Goal: Information Seeking & Learning: Understand process/instructions

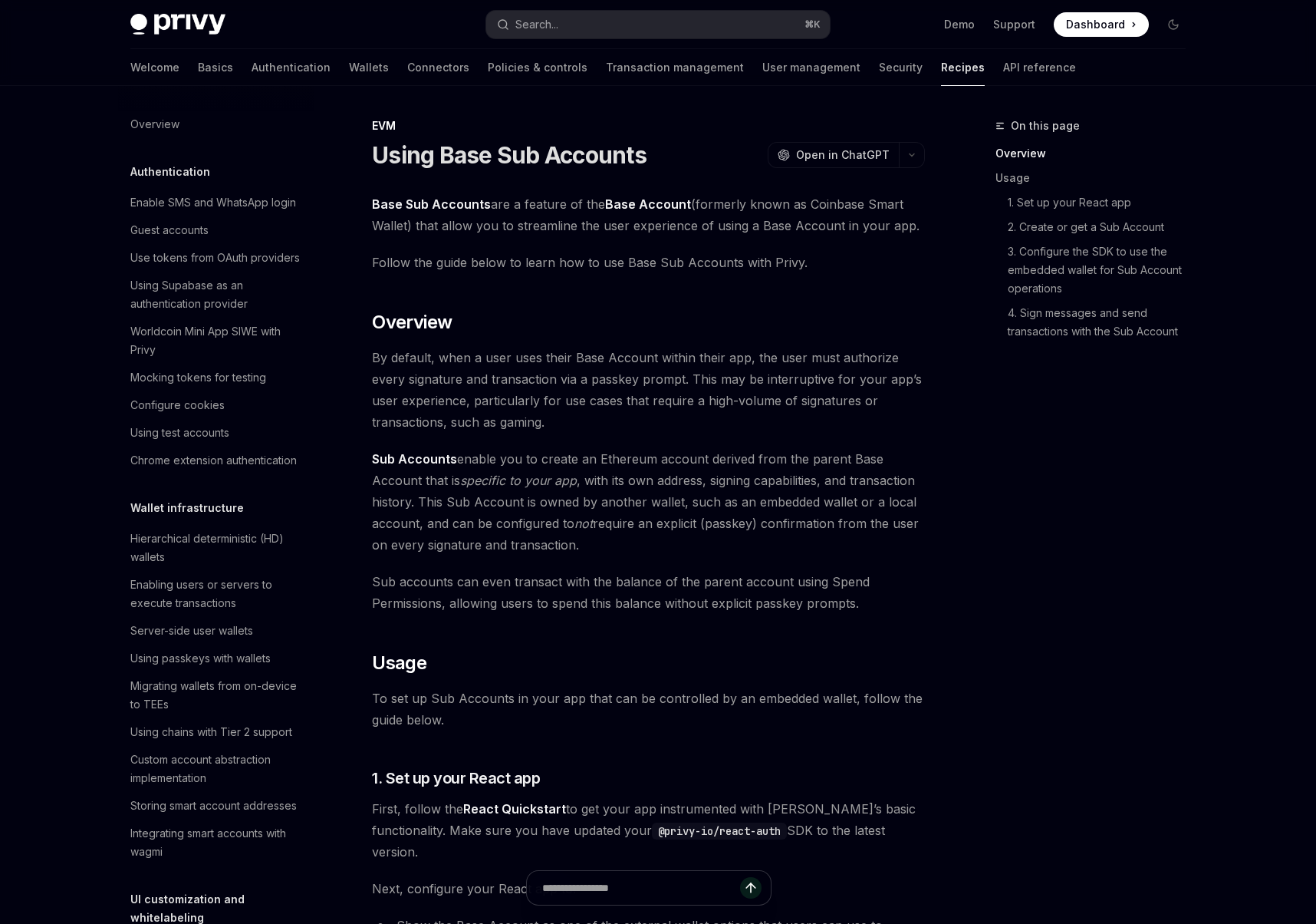
scroll to position [1848, 0]
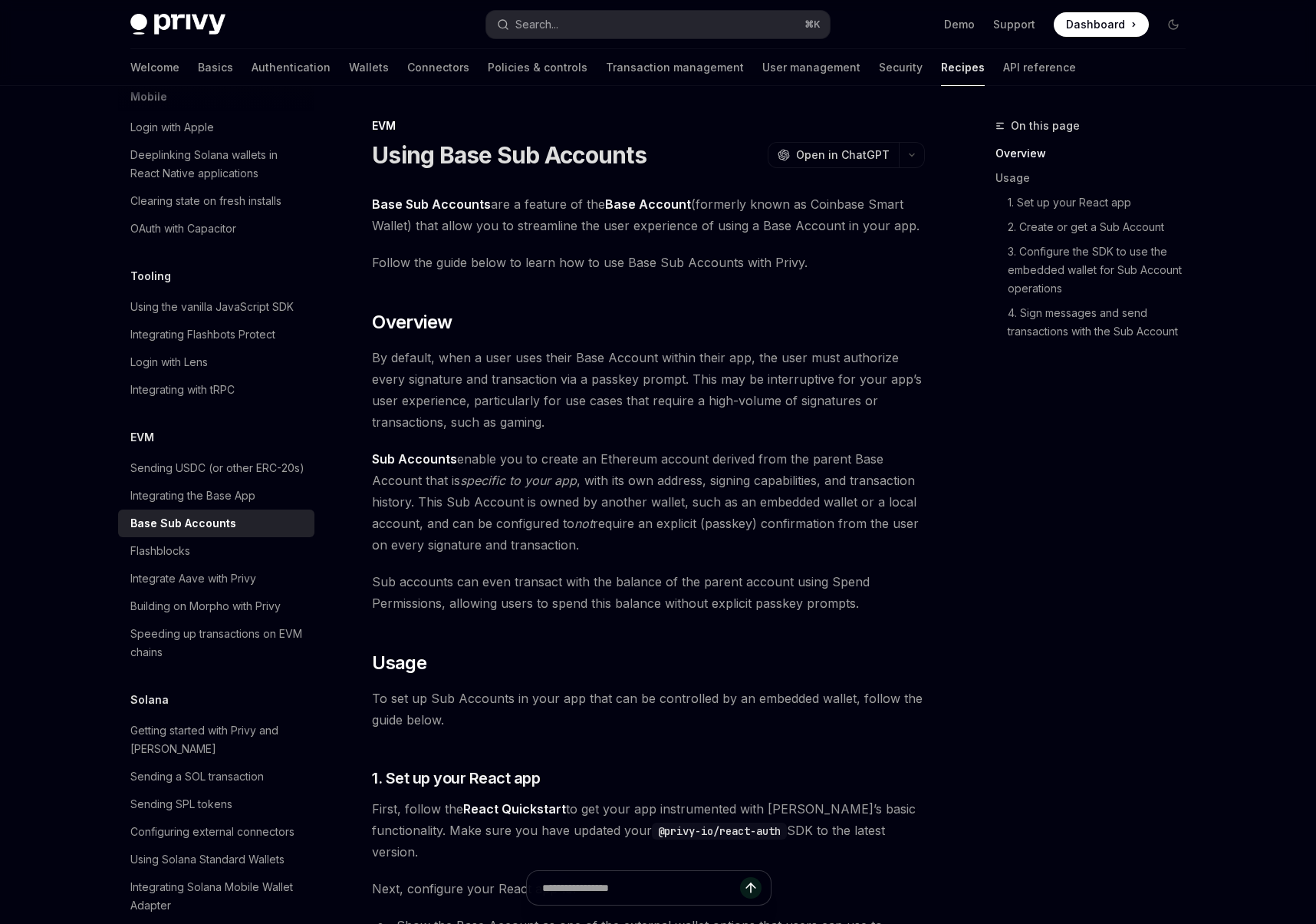
type textarea "*"
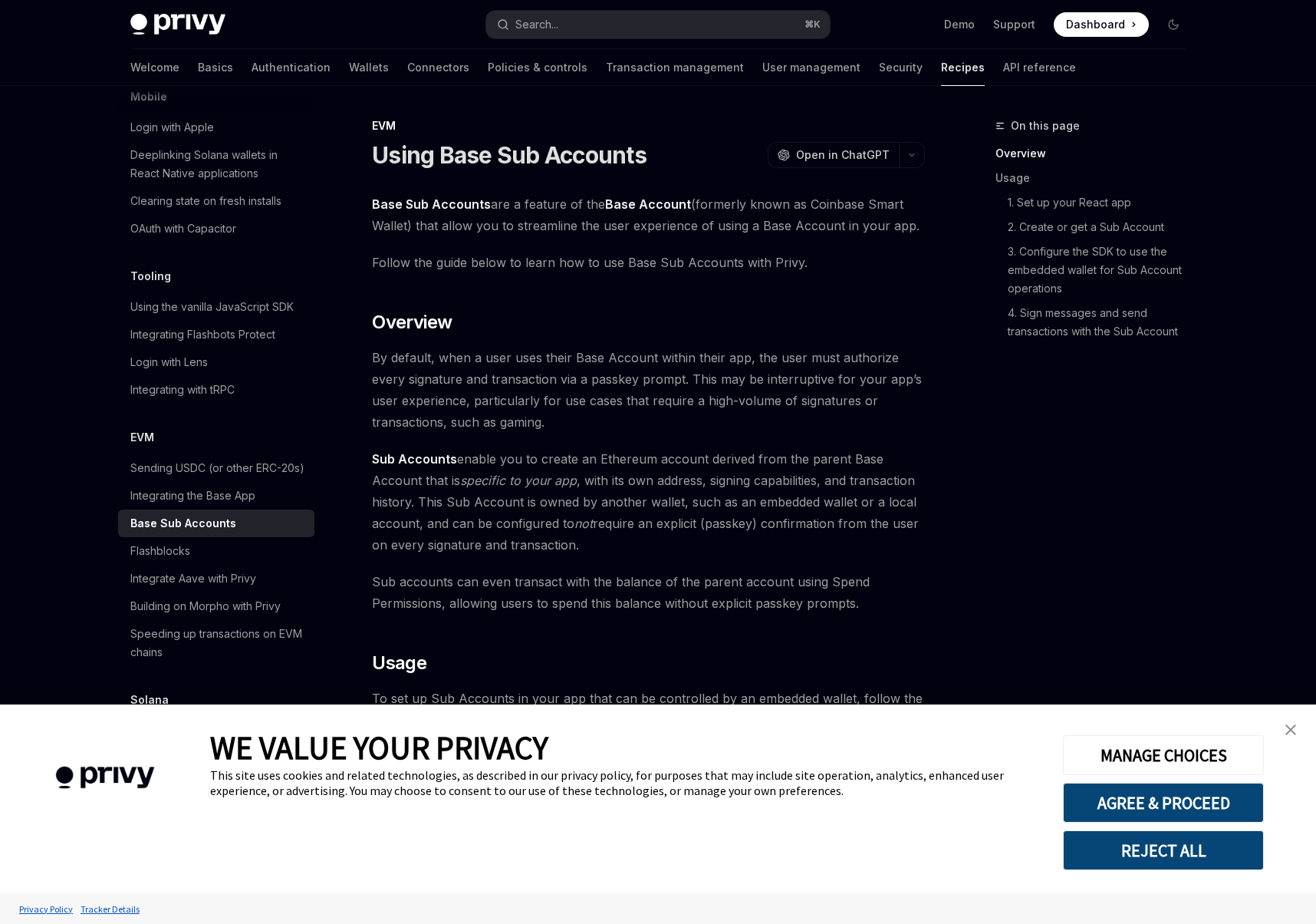
click at [1289, 735] on link "close banner" at bounding box center [1291, 730] width 30 height 30
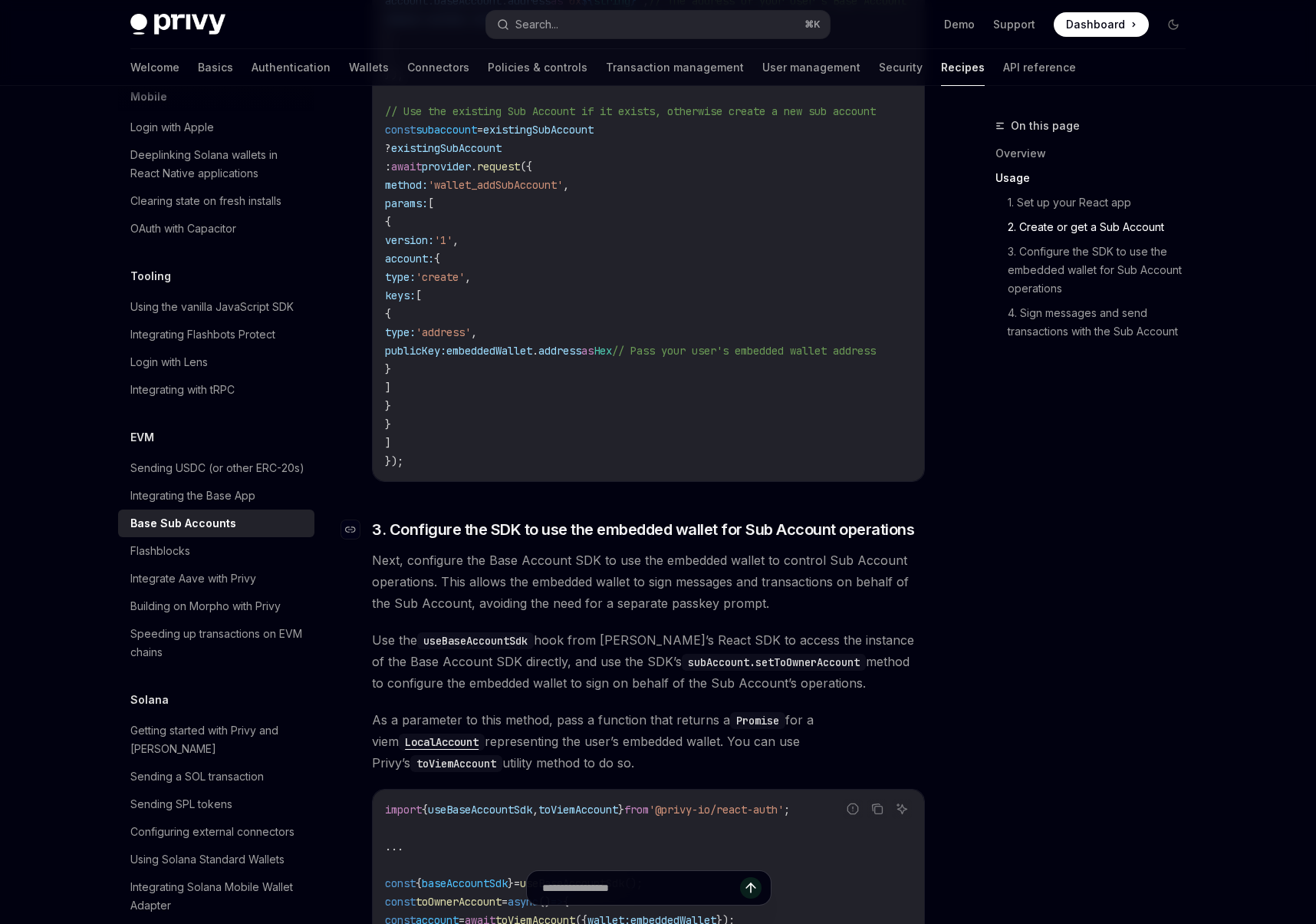
scroll to position [2181, 0]
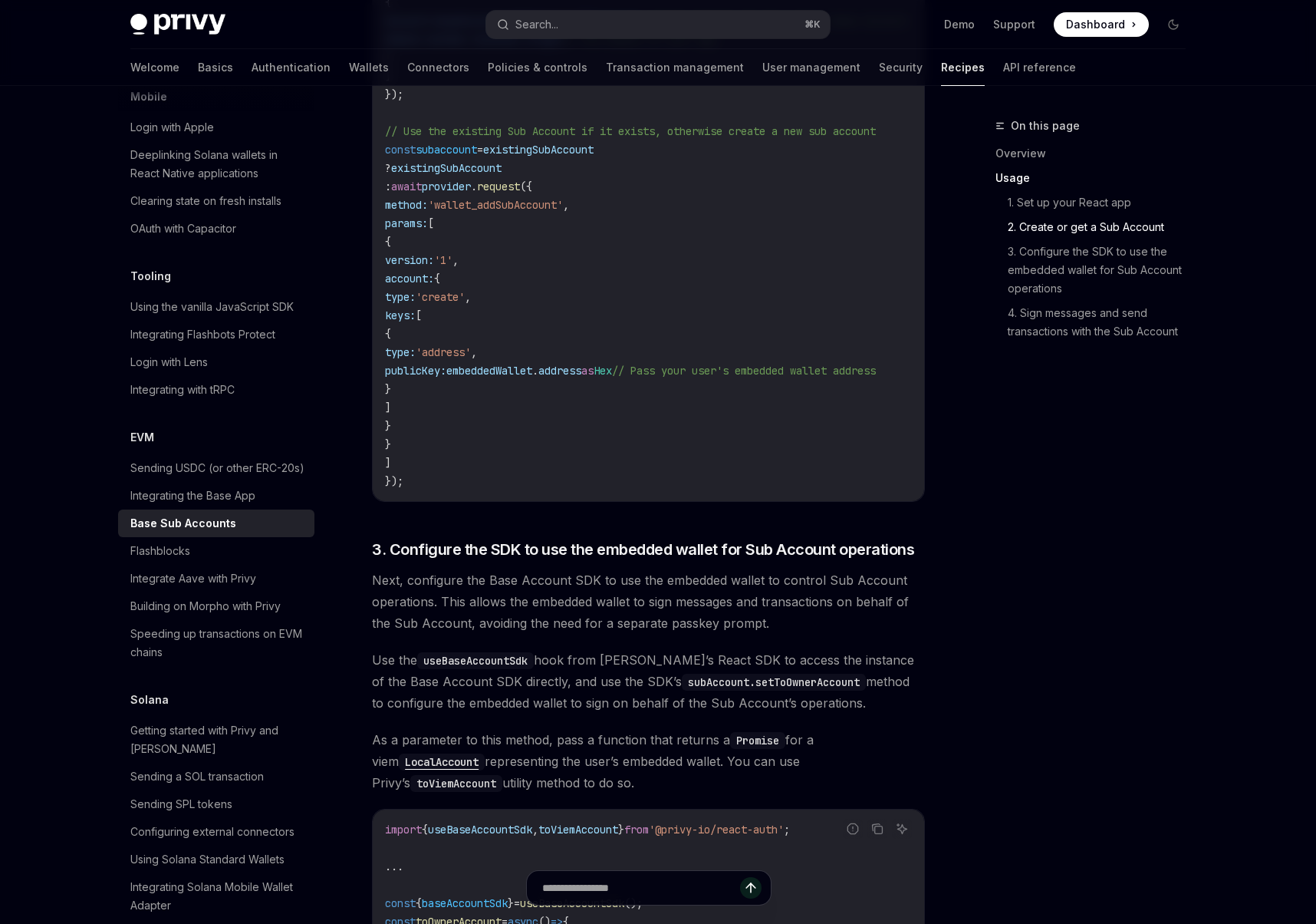
click at [838, 482] on div "// Get existing Sub Account if it exists const { subAccounts : [ existingSubAcc…" at bounding box center [649, 187] width 551 height 629
click at [801, 483] on div "// Get existing Sub Account if it exists const { subAccounts : [ existingSubAcc…" at bounding box center [649, 187] width 551 height 629
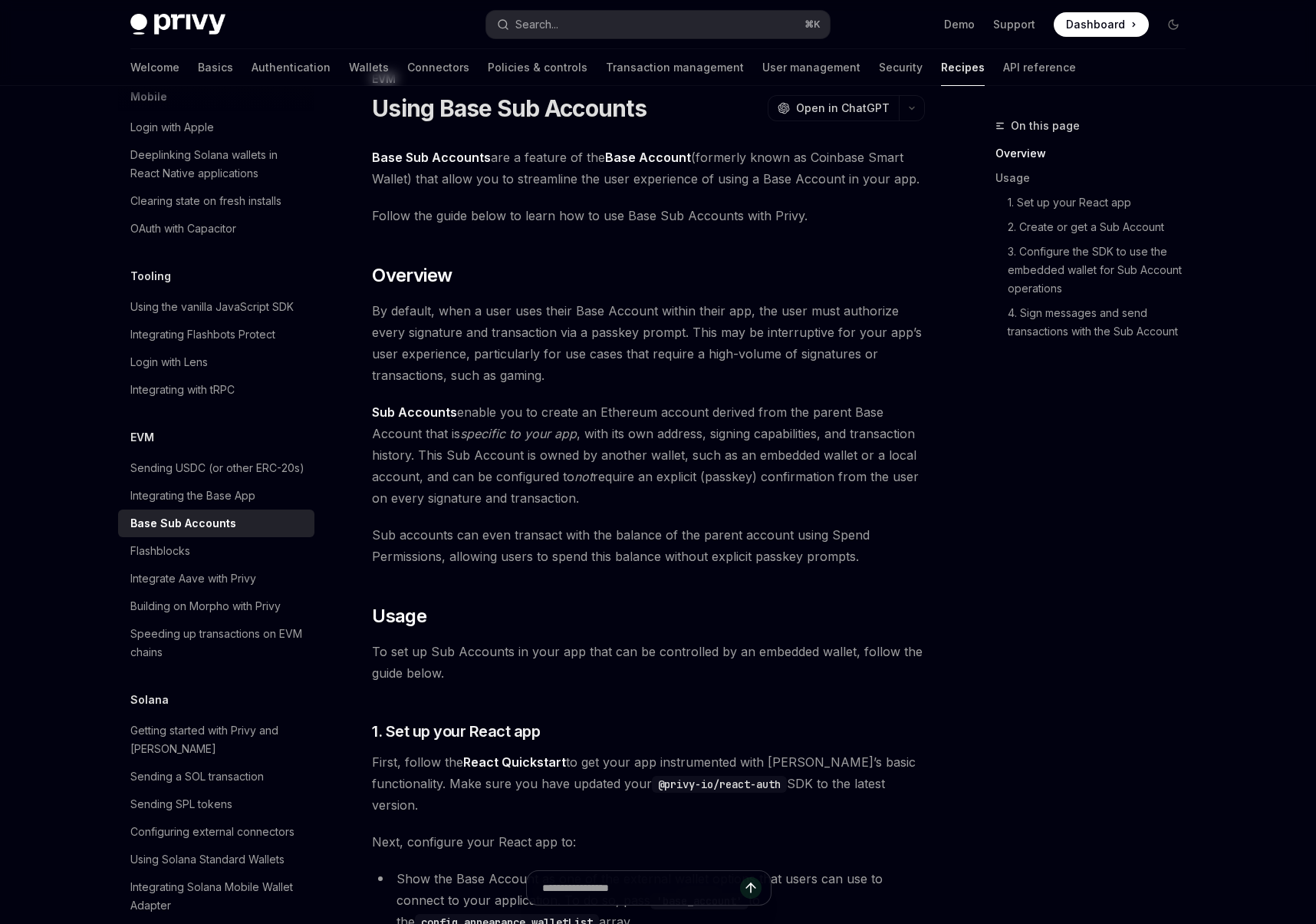
scroll to position [0, 0]
